Goal: Transaction & Acquisition: Book appointment/travel/reservation

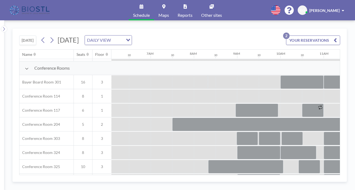
scroll to position [141, 263]
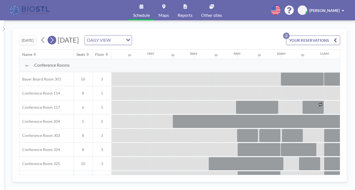
click at [49, 36] on icon at bounding box center [51, 40] width 5 height 8
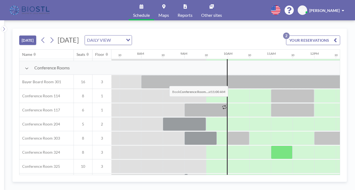
scroll to position [137, 316]
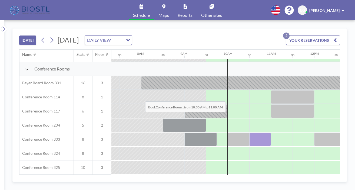
click at [249, 132] on div at bounding box center [260, 139] width 22 height 14
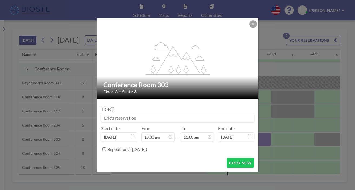
scroll to position [190, 0]
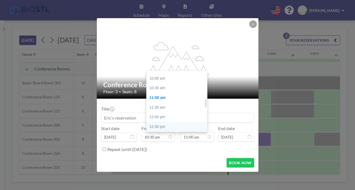
click at [168, 122] on div "12:30 pm" at bounding box center [177, 127] width 61 height 10
type input "12:30 pm"
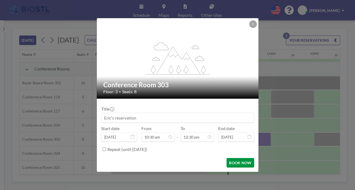
scroll to position [0, 0]
click at [227, 158] on button "BOOK NOW" at bounding box center [240, 162] width 27 height 9
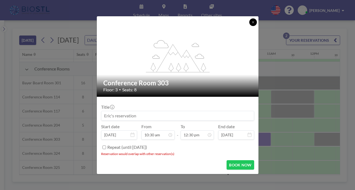
click at [252, 24] on icon at bounding box center [253, 22] width 3 height 3
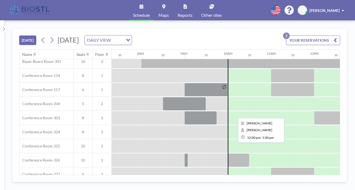
scroll to position [156, 316]
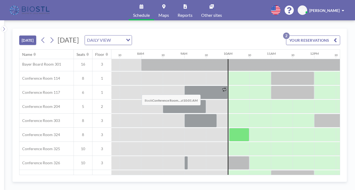
click at [229, 128] on div at bounding box center [239, 135] width 20 height 14
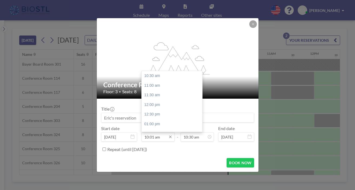
click at [158, 132] on input "10:01 am" at bounding box center [157, 136] width 33 height 9
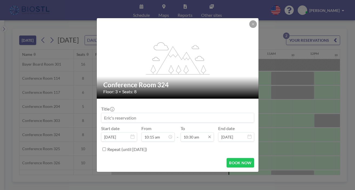
scroll to position [181, 0]
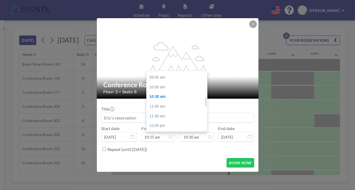
type input "10:15 am"
click at [179, 130] on div "12:30 pm" at bounding box center [177, 135] width 61 height 10
type input "12:30 pm"
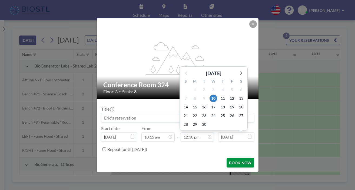
scroll to position [0, 334]
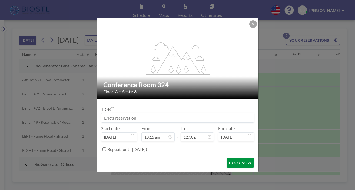
click at [228, 158] on button "BOOK NOW" at bounding box center [240, 162] width 27 height 9
